Goal: Task Accomplishment & Management: Manage account settings

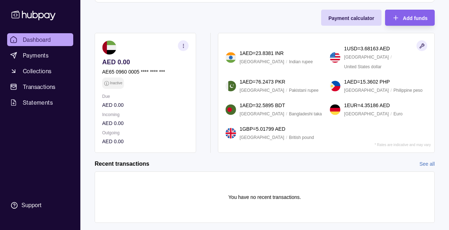
scroll to position [213, 0]
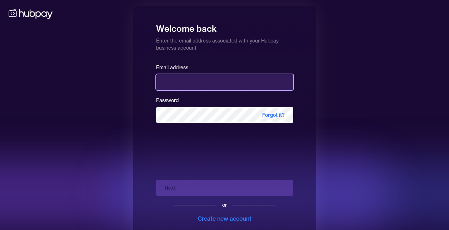
type input "**********"
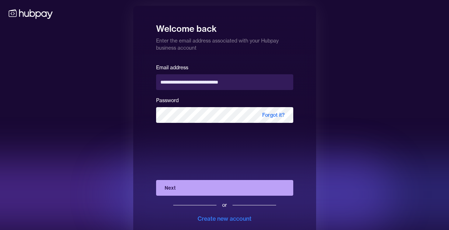
click at [195, 180] on div "Next or Create new account" at bounding box center [224, 198] width 137 height 49
click at [195, 183] on button "Next" at bounding box center [224, 188] width 137 height 16
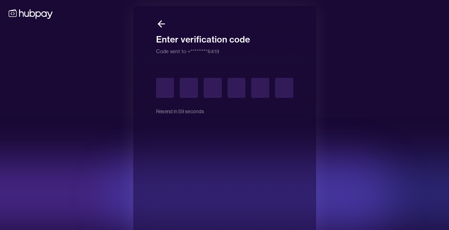
click at [161, 90] on input "text" at bounding box center [165, 88] width 18 height 20
type input "*"
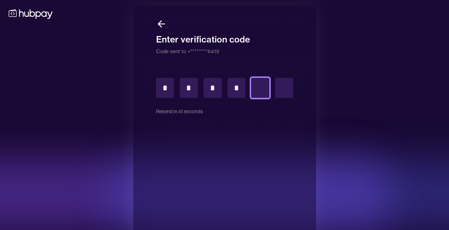
type input "*"
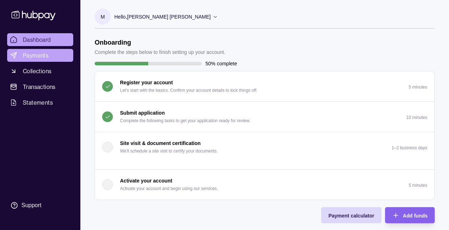
click at [36, 56] on span "Payments" at bounding box center [36, 55] width 26 height 9
click at [156, 12] on div "Hello, Mohammad Yazeed Mohammad Othman" at bounding box center [165, 16] width 103 height 15
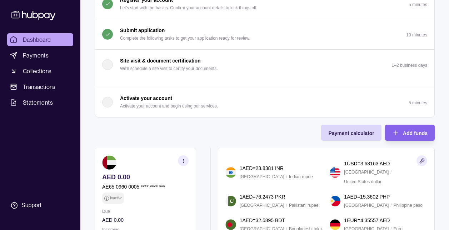
scroll to position [44, 0]
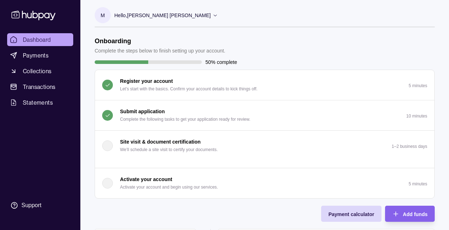
scroll to position [1, 0]
